Goal: Task Accomplishment & Management: Complete application form

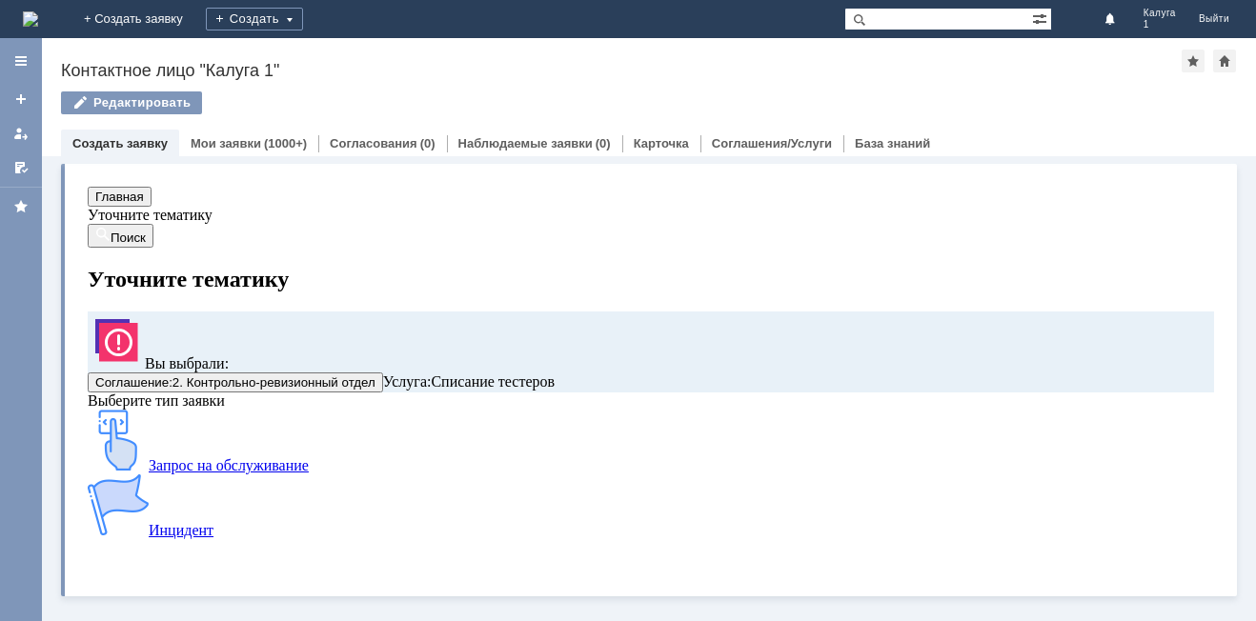
click at [149, 471] on img at bounding box center [118, 440] width 61 height 61
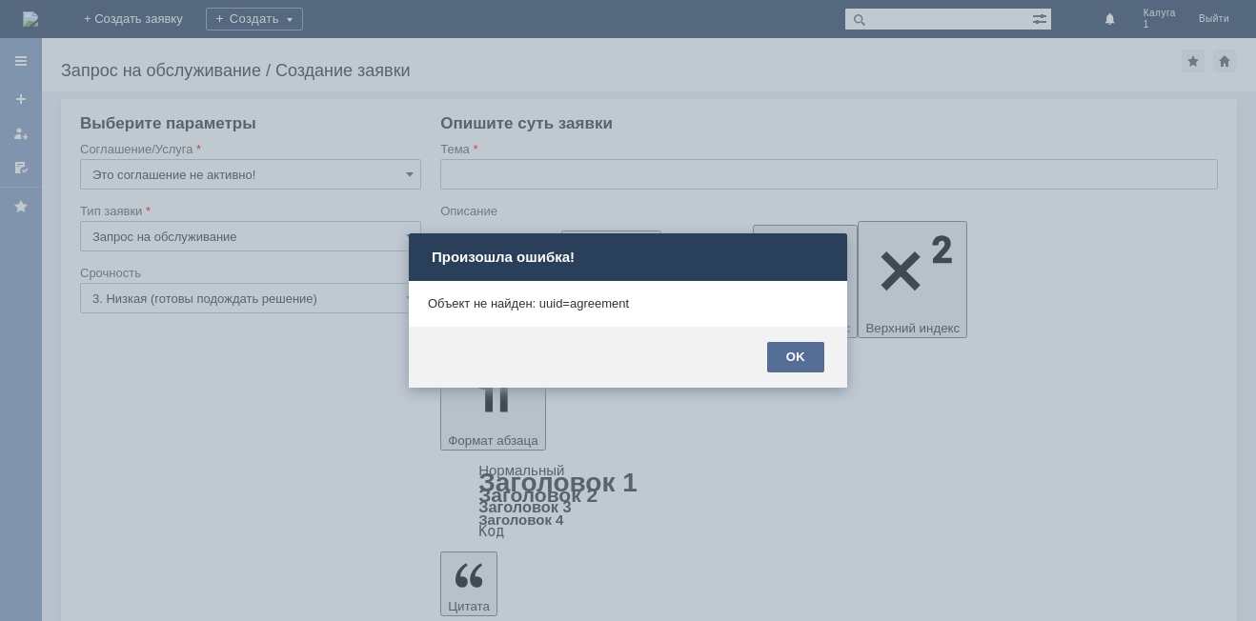
click at [805, 356] on div "OK" at bounding box center [795, 357] width 57 height 31
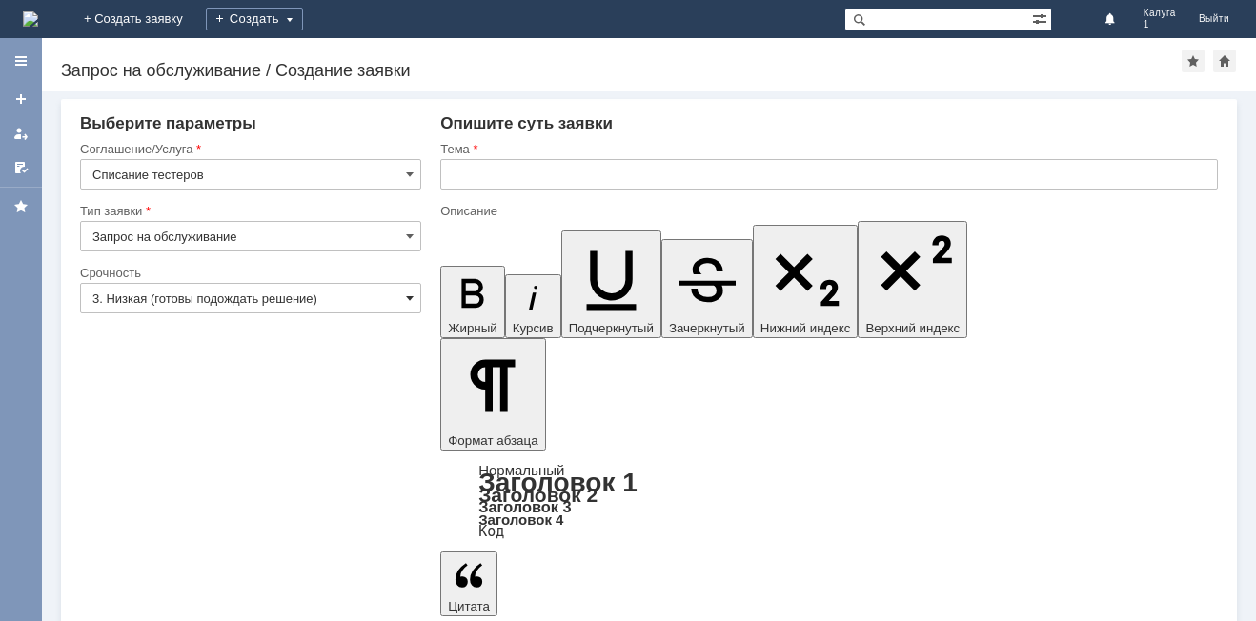
click at [408, 300] on span at bounding box center [410, 298] width 8 height 15
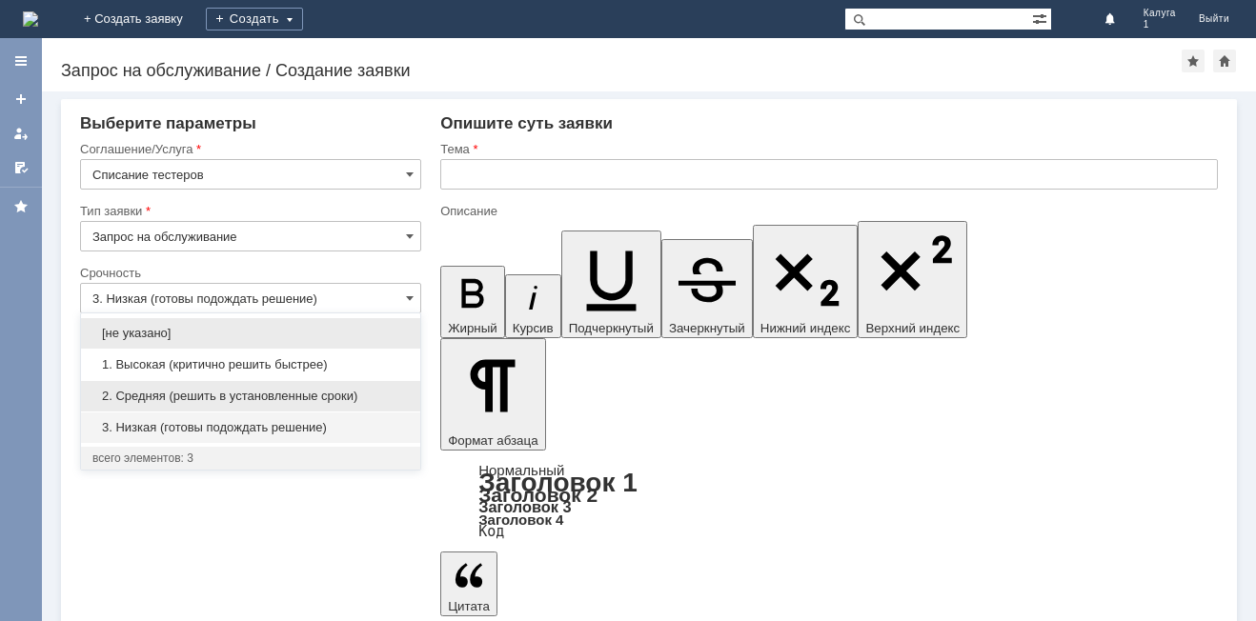
click at [356, 401] on span "2. Средняя (решить в установленные сроки)" at bounding box center [250, 396] width 316 height 15
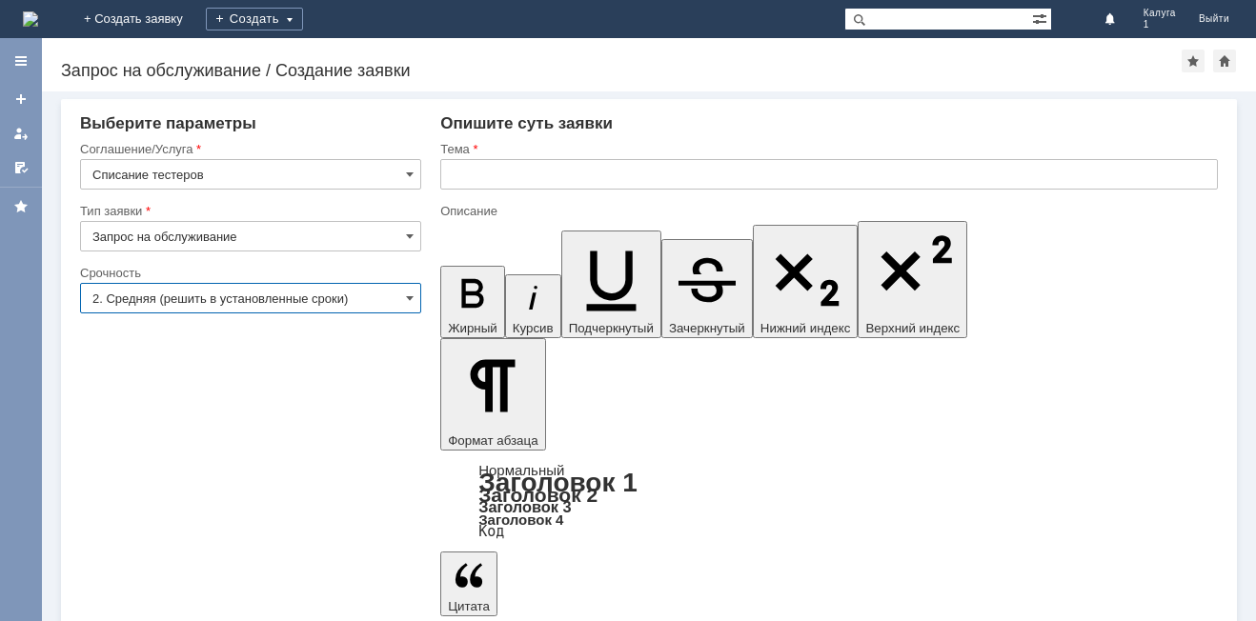
type input "2. Средняя (решить в установленные сроки)"
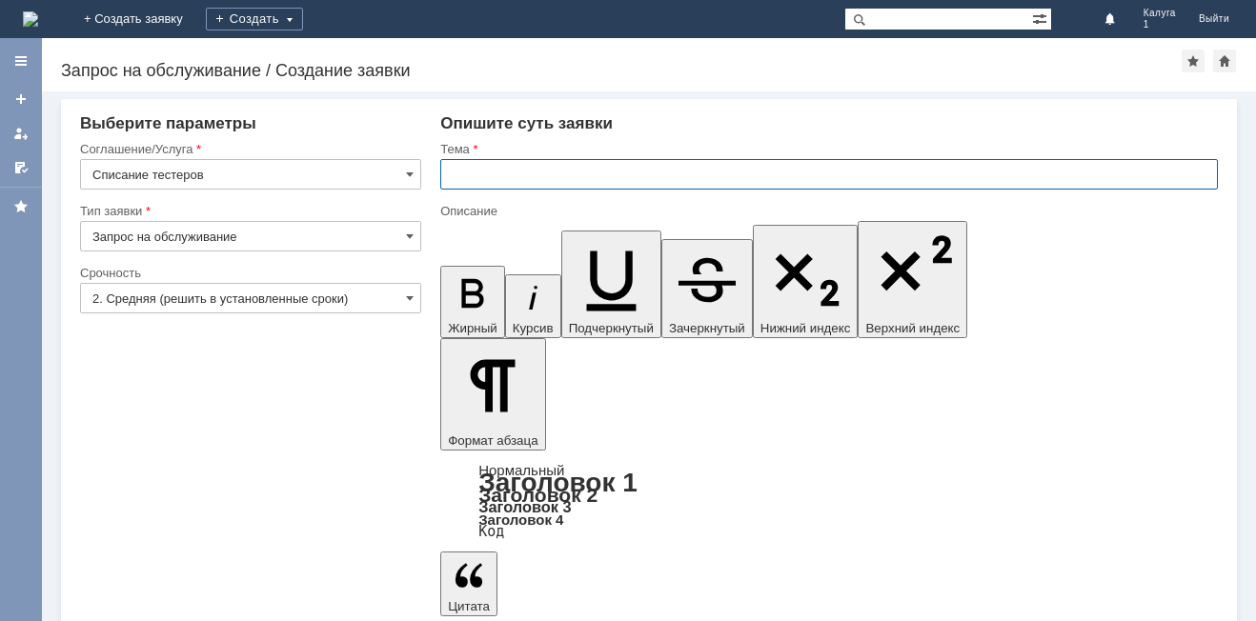
click at [475, 173] on input "text" at bounding box center [829, 174] width 778 height 31
type input "Заказ тестеров"
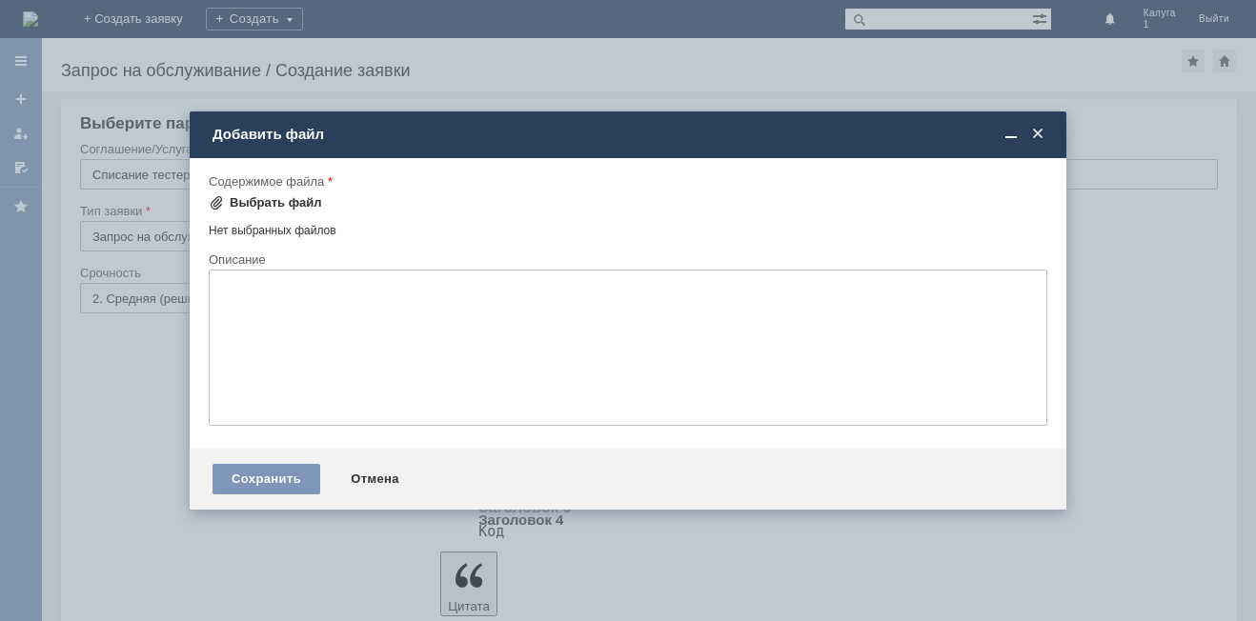
click at [251, 203] on div "Выбрать файл" at bounding box center [276, 202] width 92 height 15
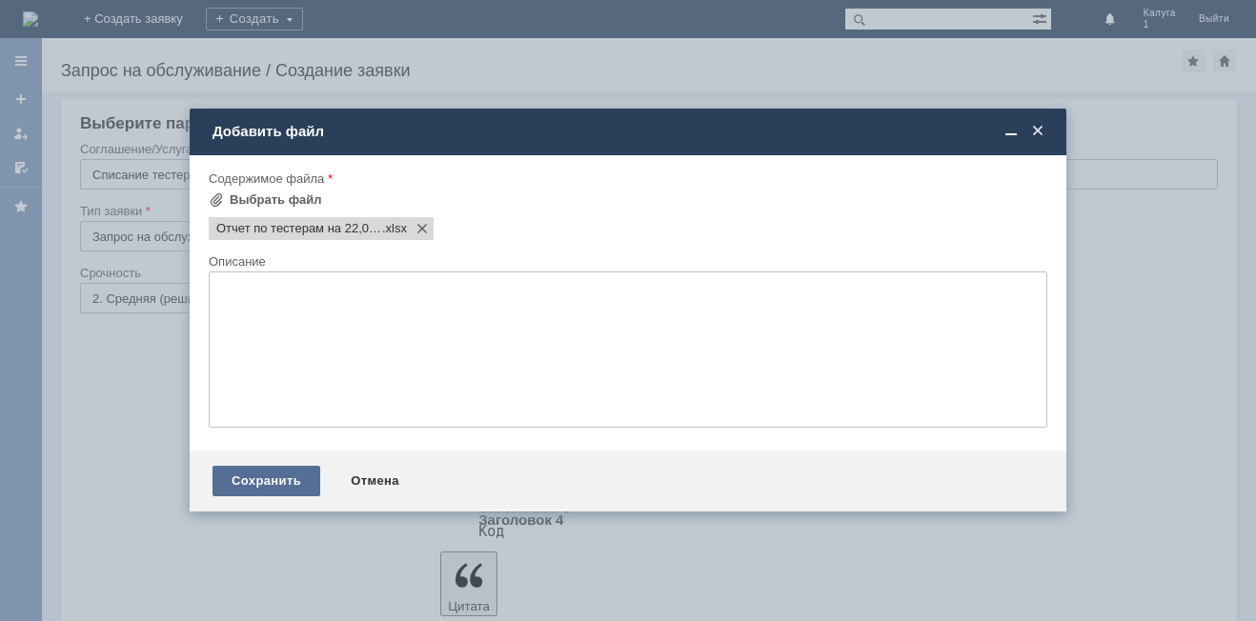
click at [255, 479] on div "Сохранить" at bounding box center [267, 481] width 108 height 31
